Goal: Task Accomplishment & Management: Manage account settings

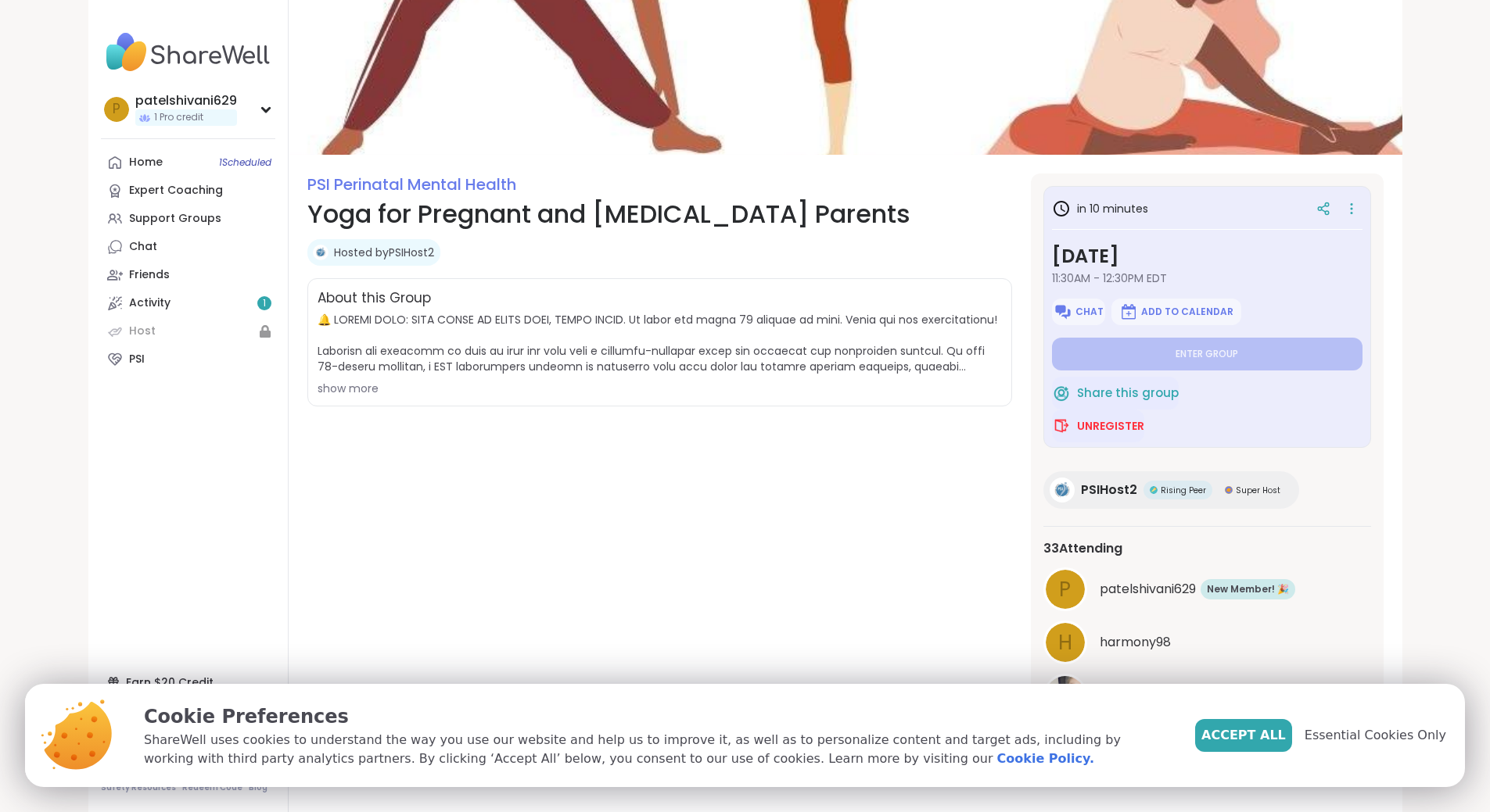
click at [318, 386] on div "show more" at bounding box center [659, 389] width 684 height 16
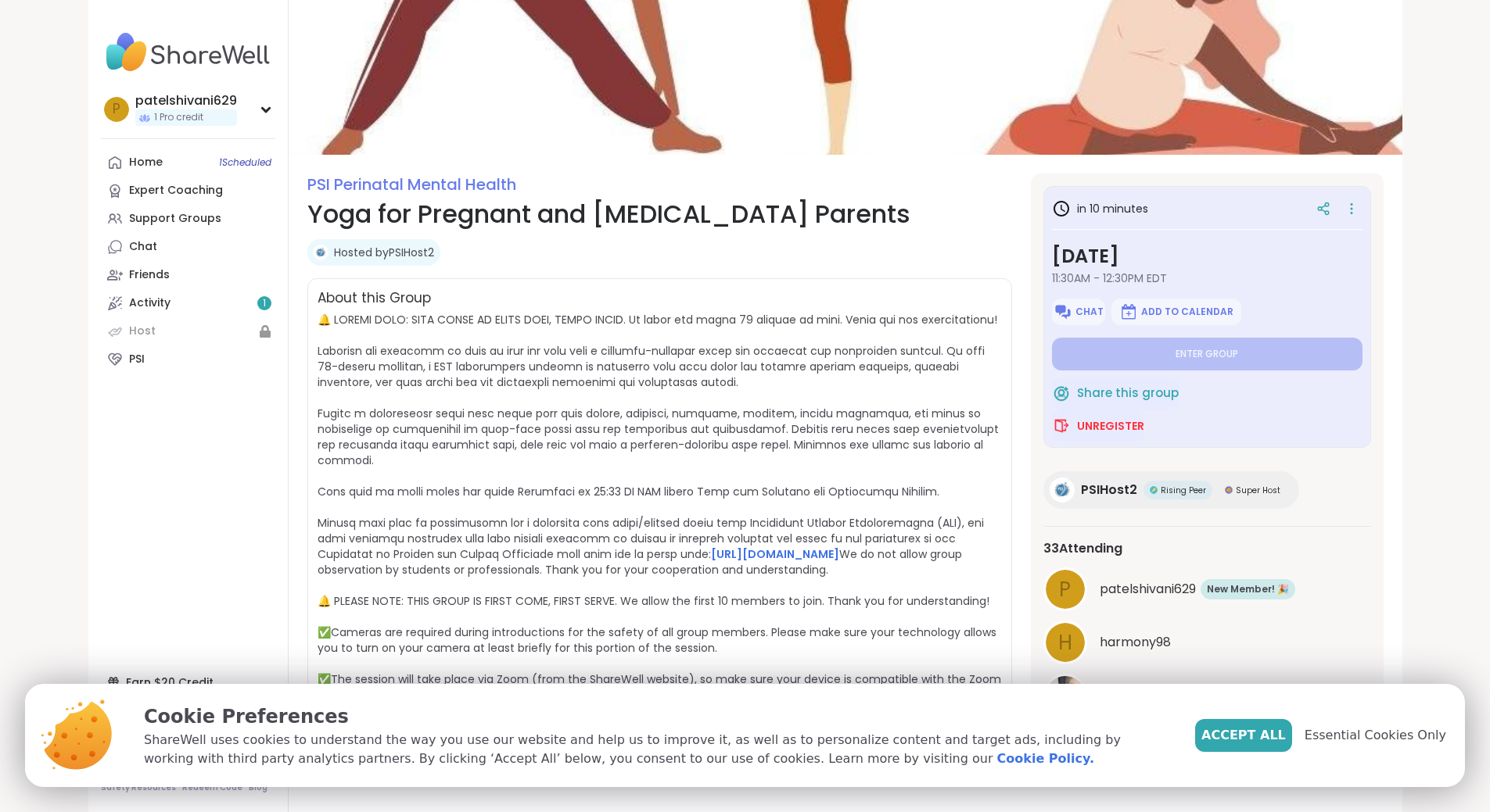
scroll to position [51, 0]
click at [1110, 431] on span "Unregister" at bounding box center [1110, 425] width 67 height 16
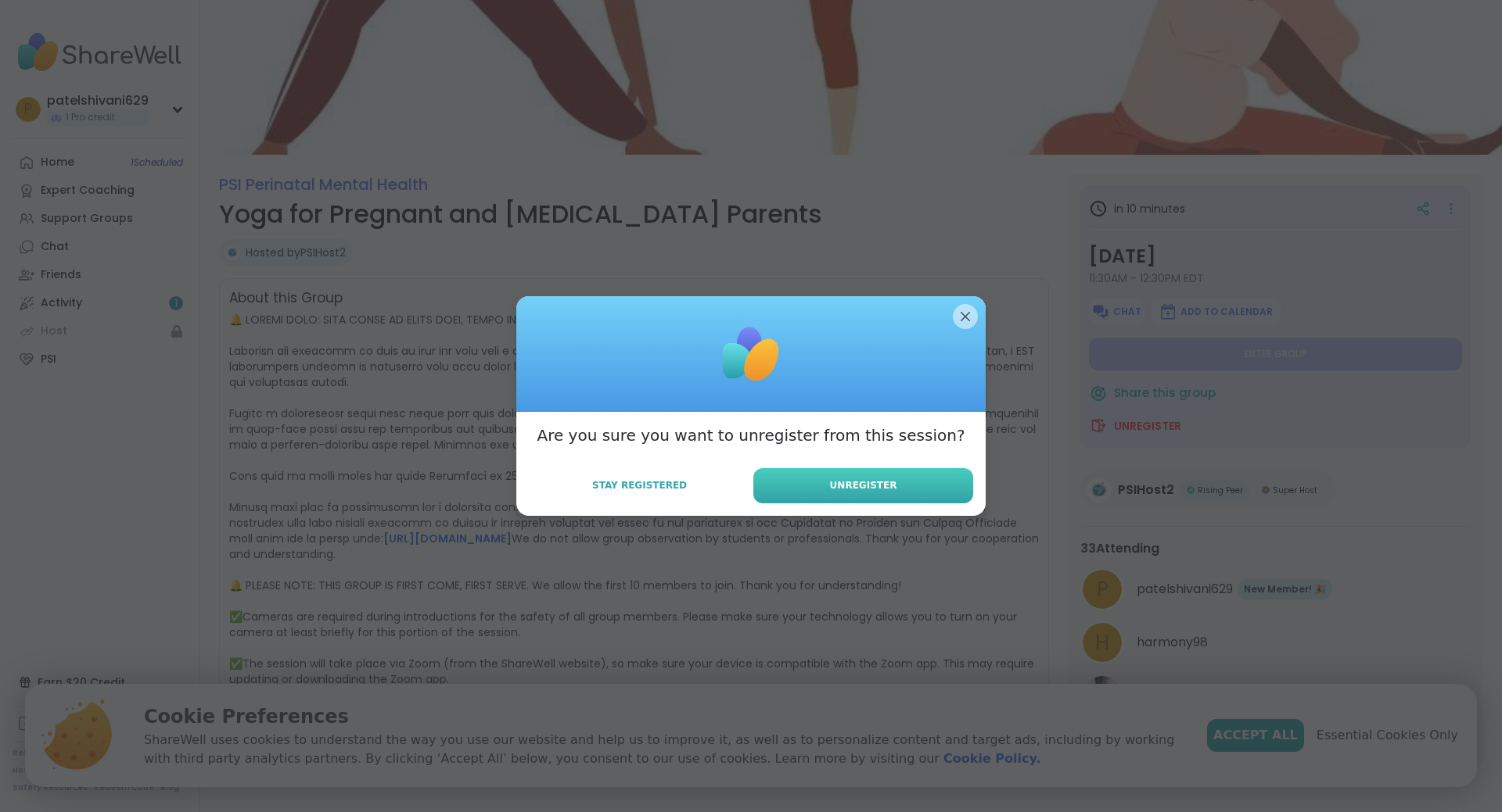
click at [843, 491] on span "Unregister" at bounding box center [863, 485] width 67 height 14
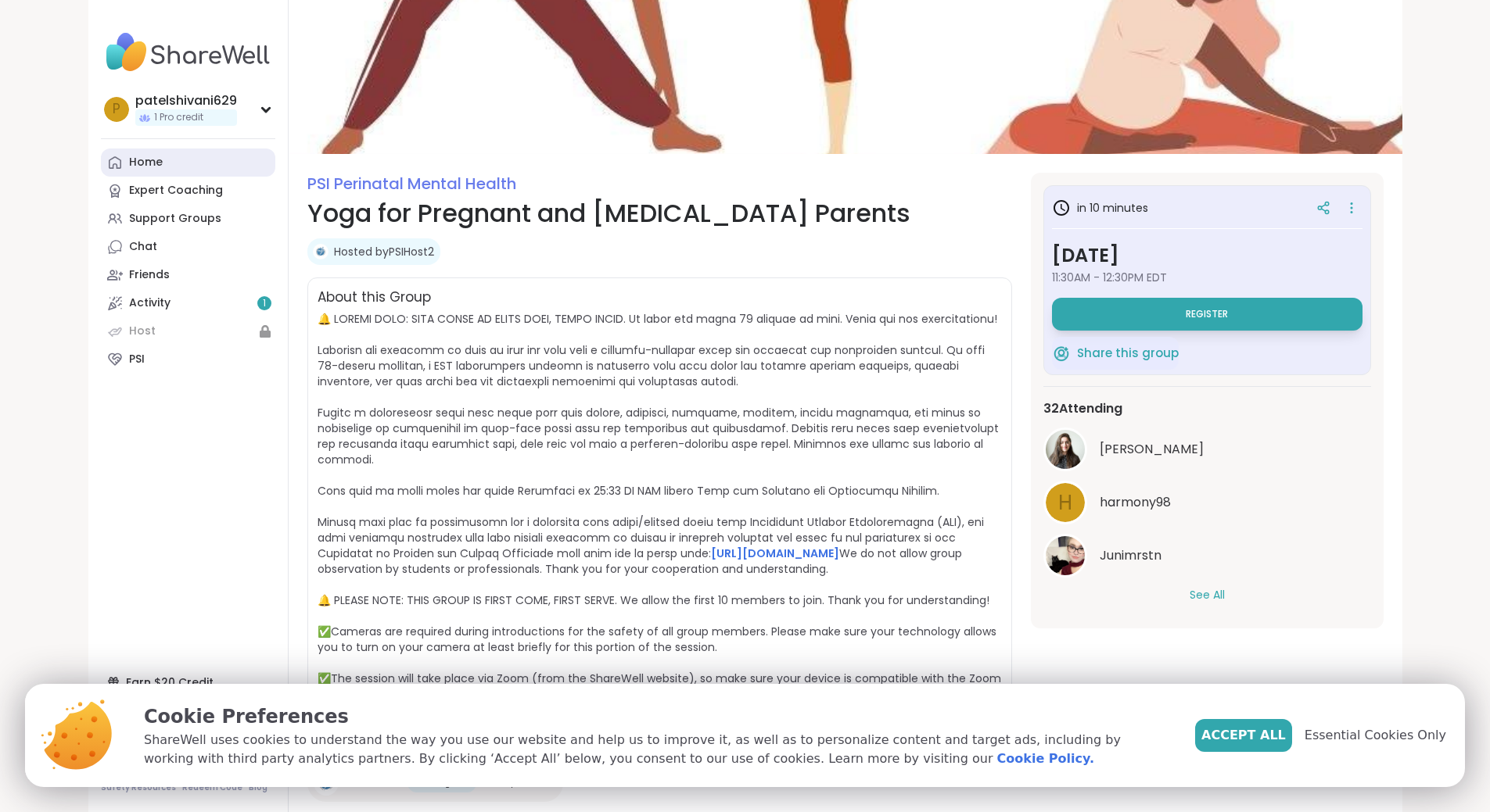
click at [121, 170] on link "Home" at bounding box center [188, 162] width 174 height 29
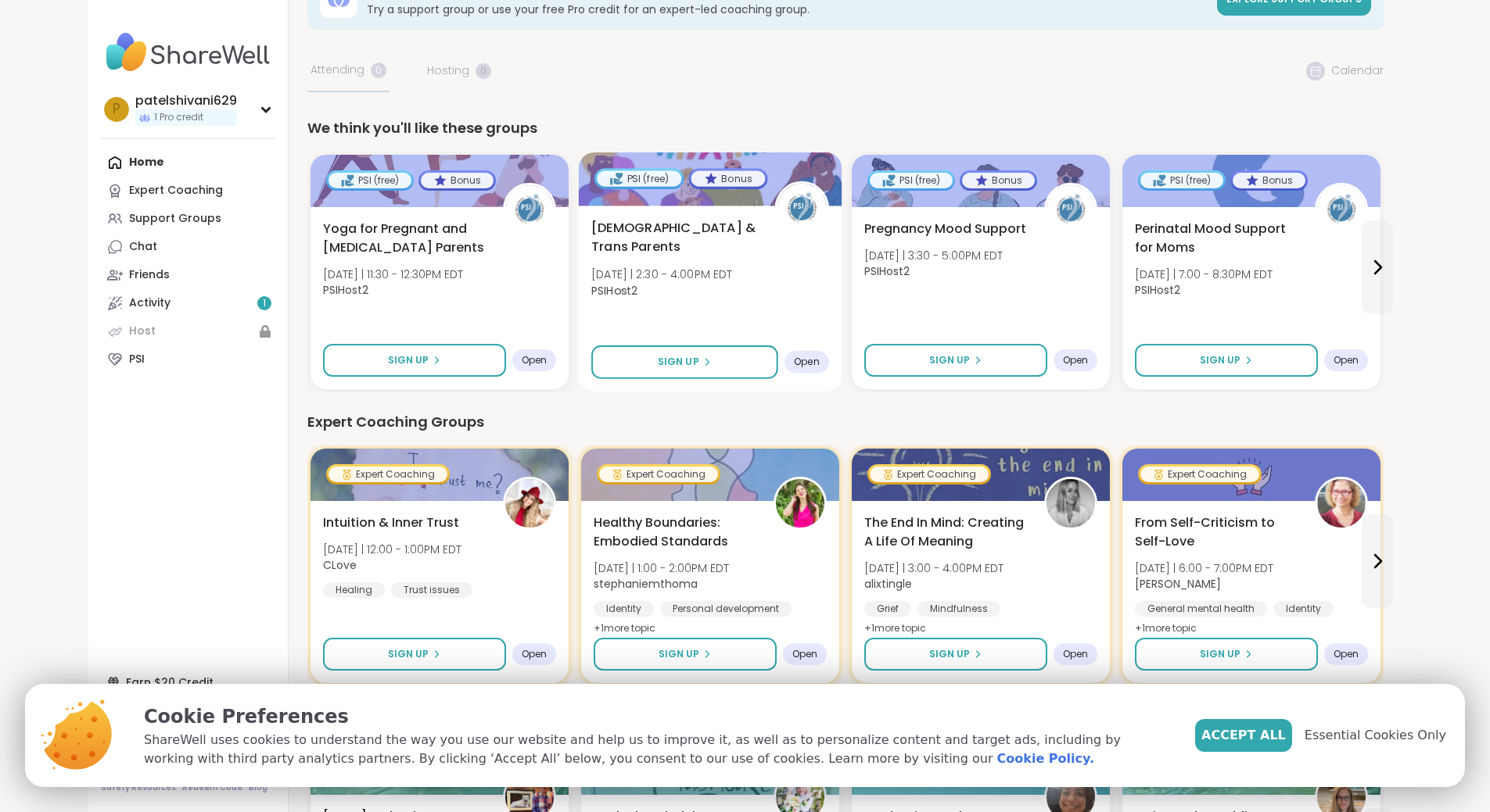
scroll to position [78, 0]
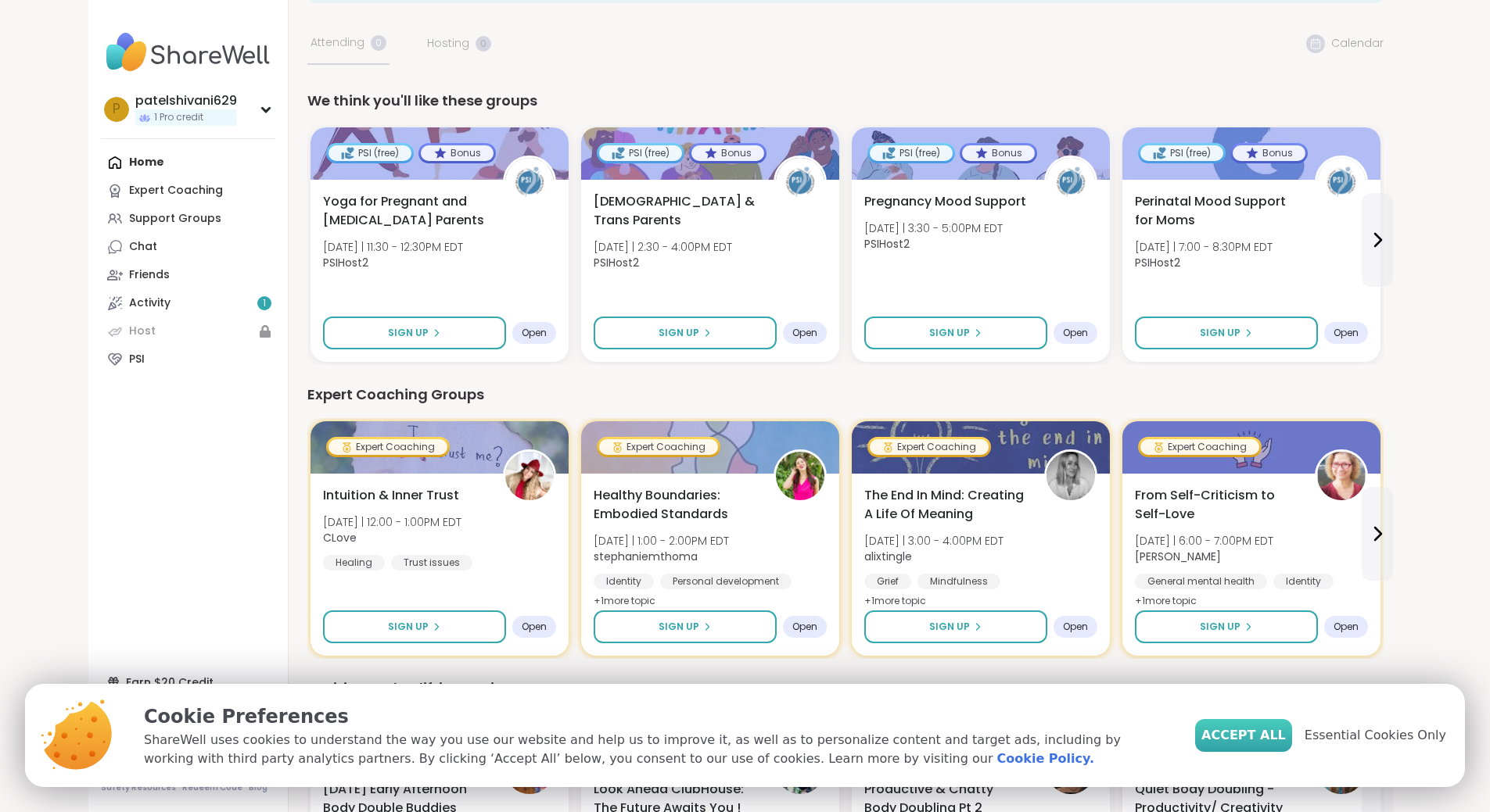
click at [1267, 733] on span "Accept All" at bounding box center [1243, 736] width 85 height 18
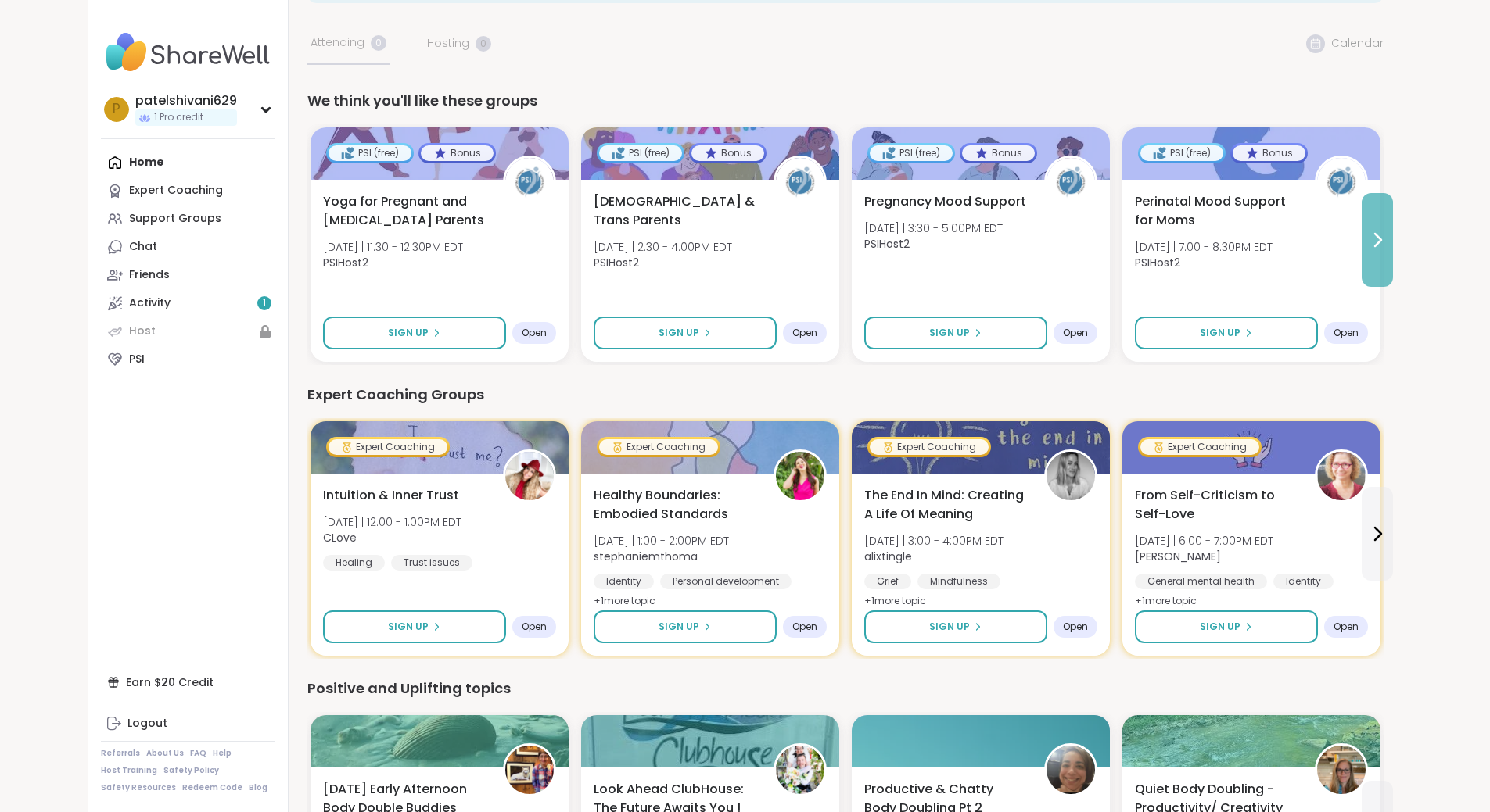
click at [1387, 234] on icon at bounding box center [1377, 240] width 18 height 18
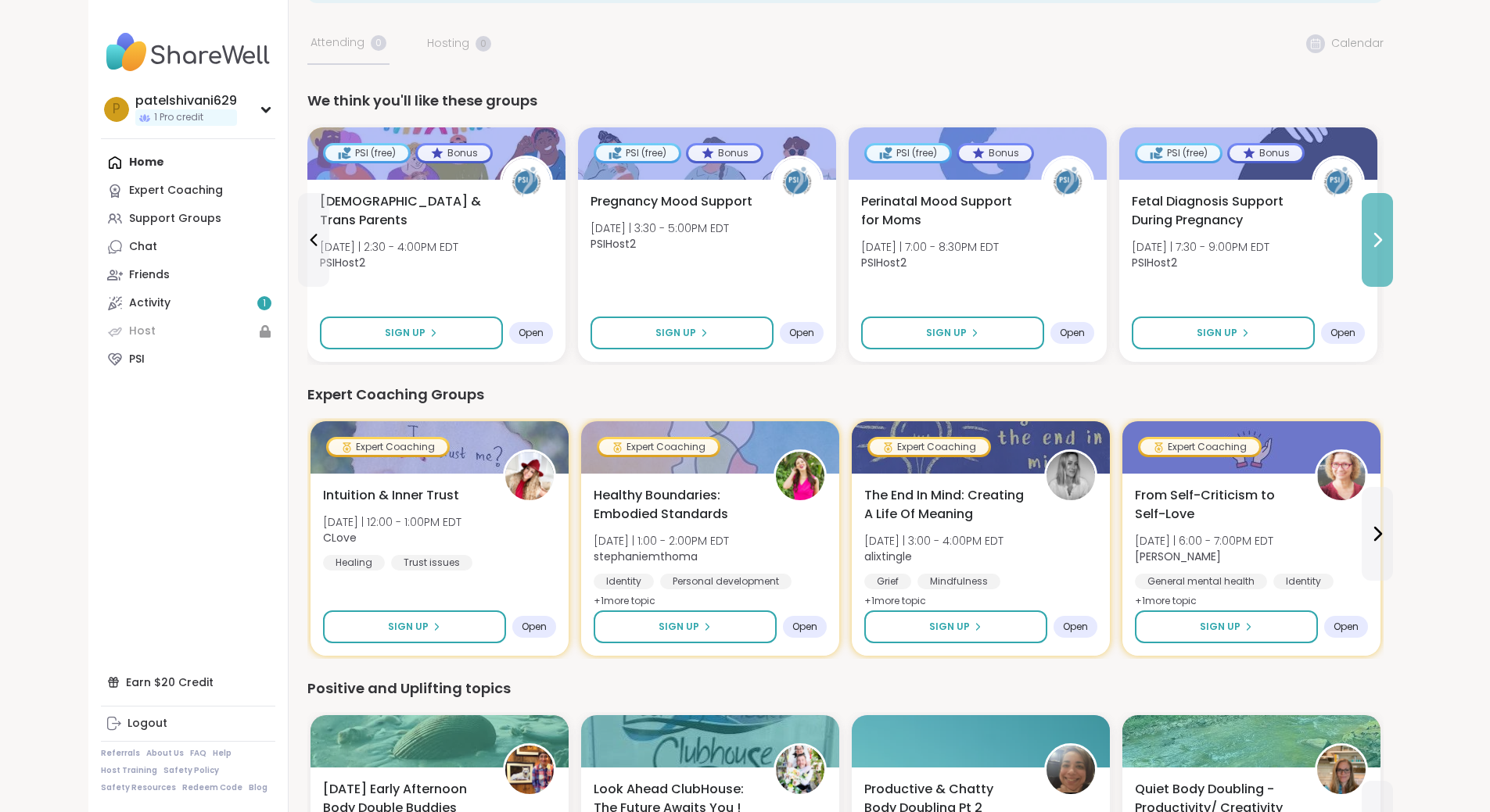
click at [1387, 234] on icon at bounding box center [1377, 240] width 18 height 18
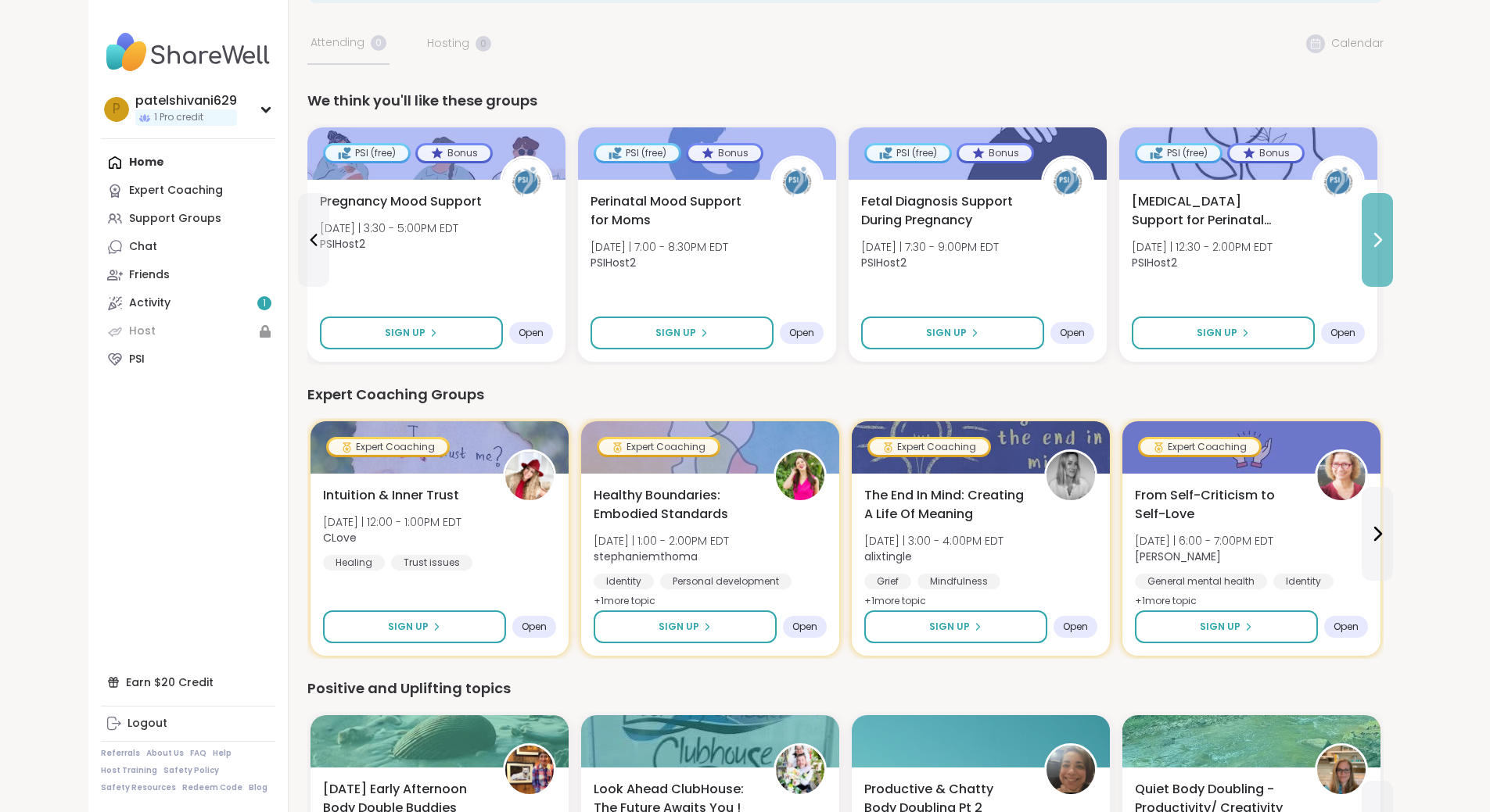
click at [1387, 234] on icon at bounding box center [1377, 240] width 18 height 18
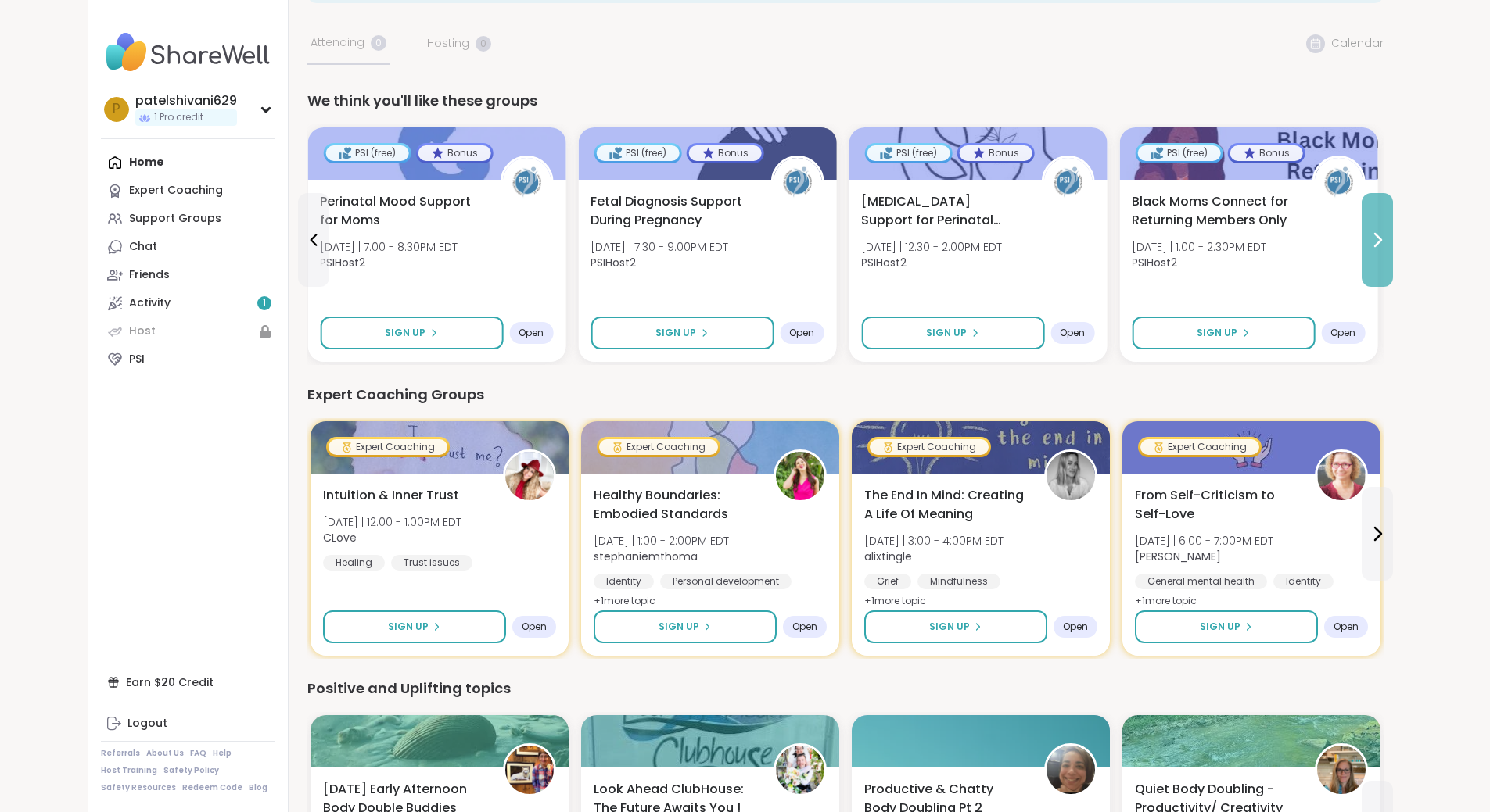
click at [1387, 234] on icon at bounding box center [1377, 240] width 18 height 18
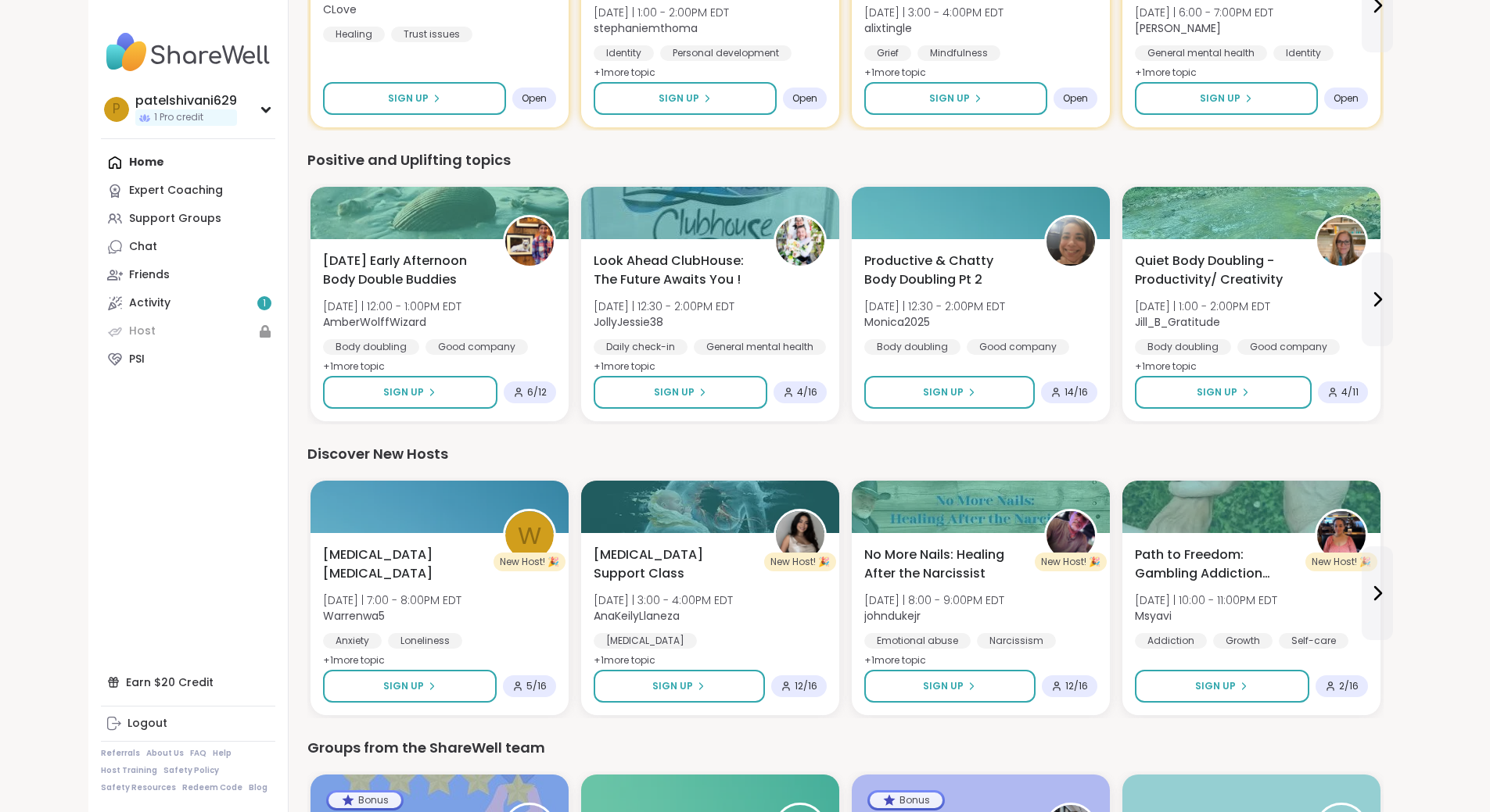
scroll to position [483, 0]
